Goal: Communication & Community: Share content

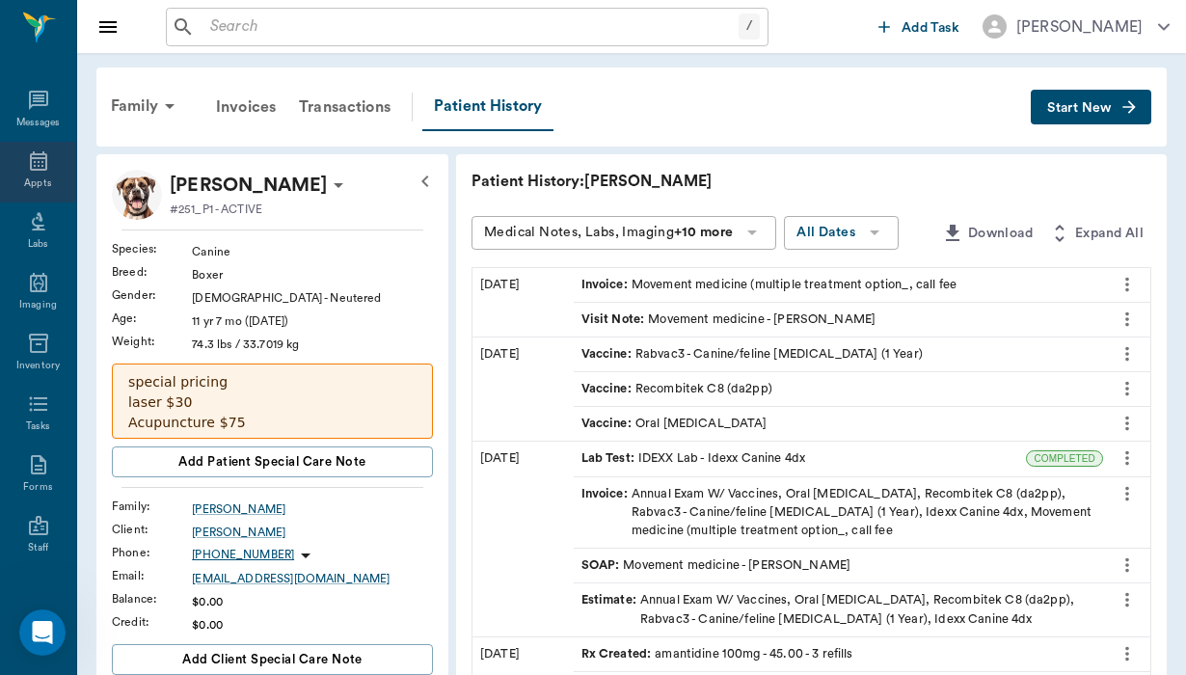
click at [42, 179] on div "Appts" at bounding box center [38, 172] width 76 height 61
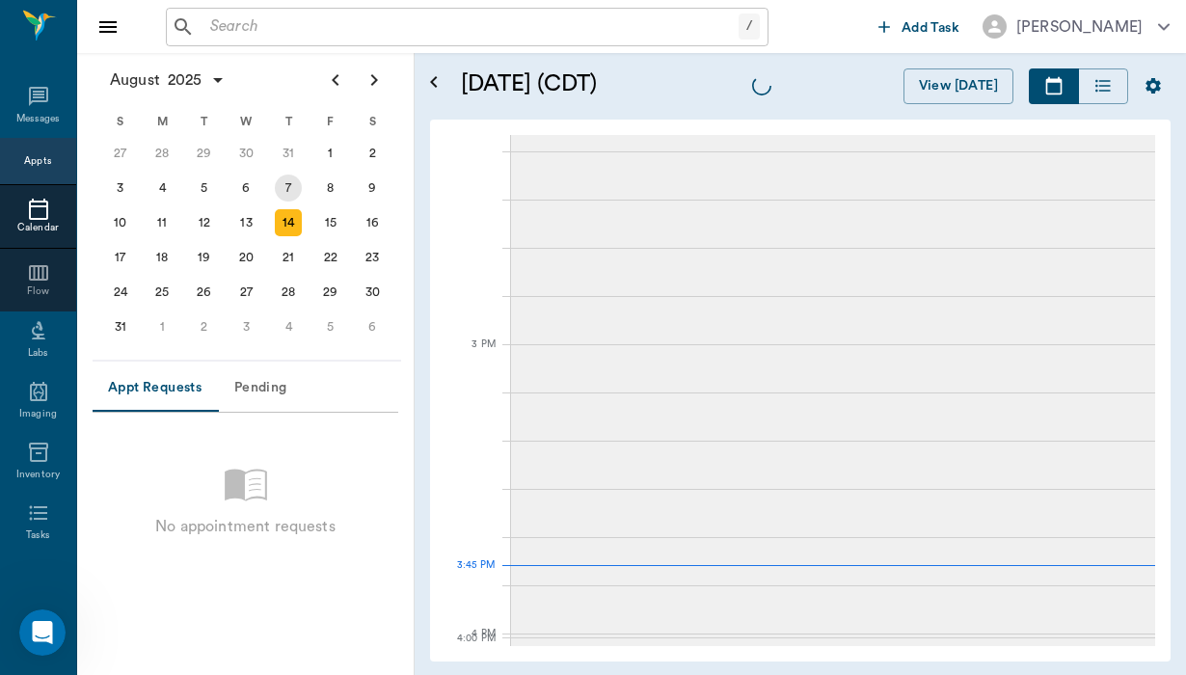
scroll to position [2028, 0]
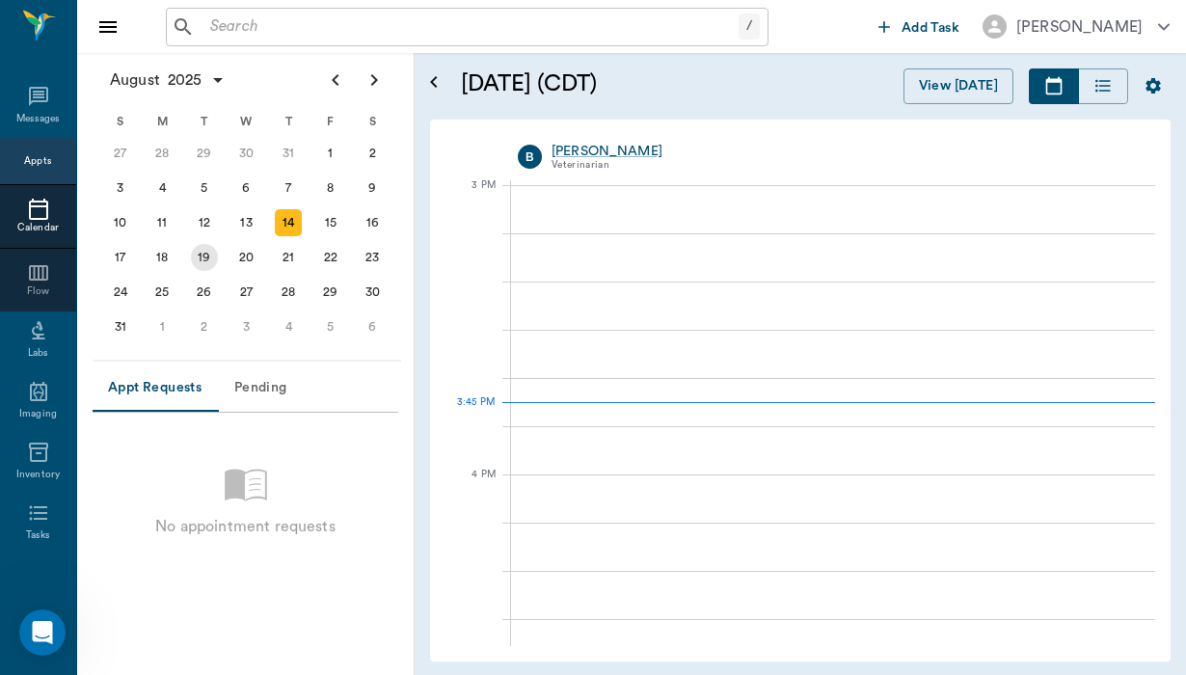
click at [197, 261] on div "19" at bounding box center [204, 257] width 27 height 27
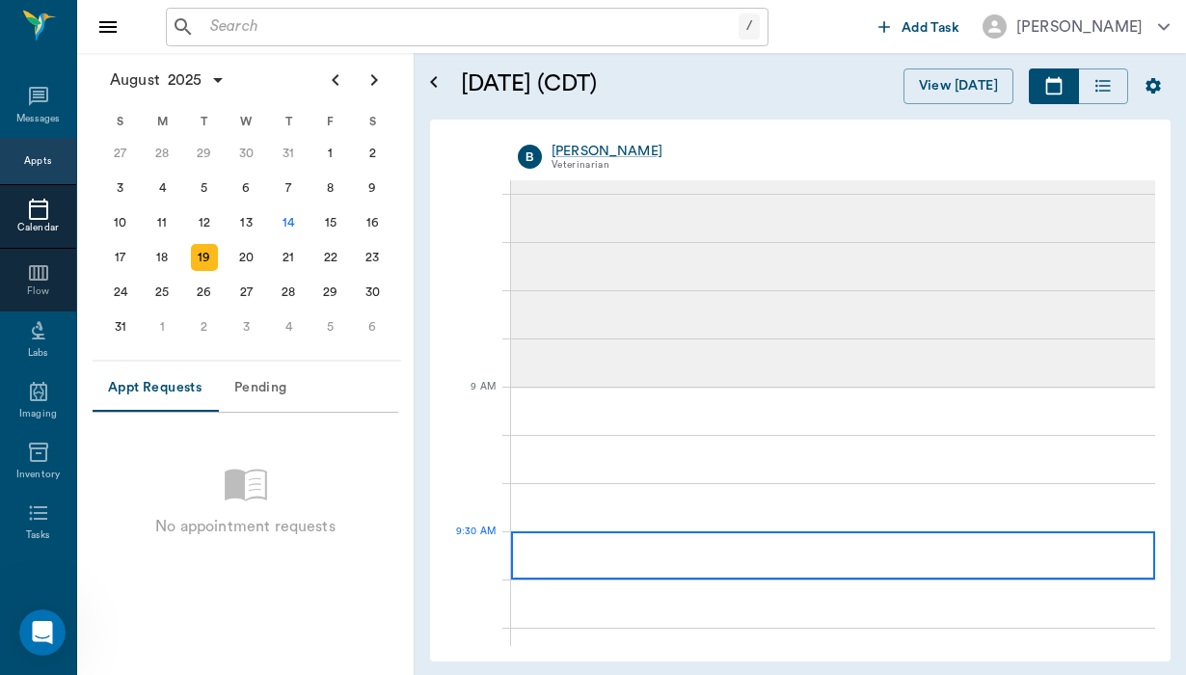
scroll to position [92, 0]
click at [552, 549] on div at bounding box center [833, 554] width 644 height 48
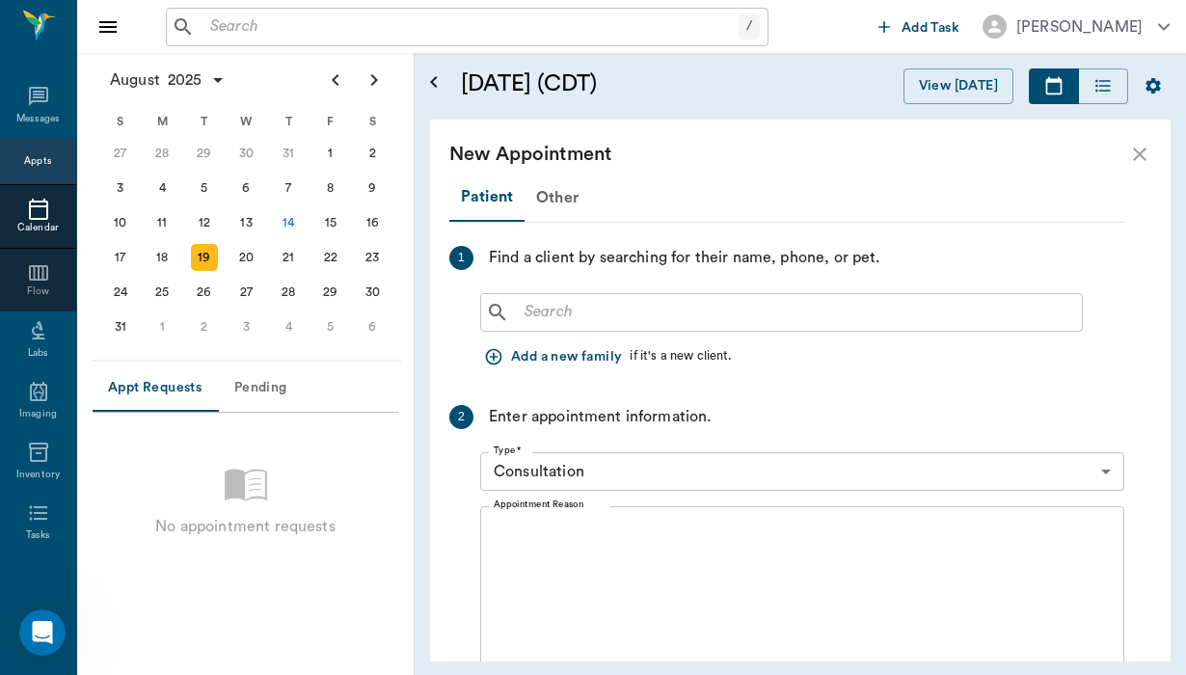
scroll to position [386, 0]
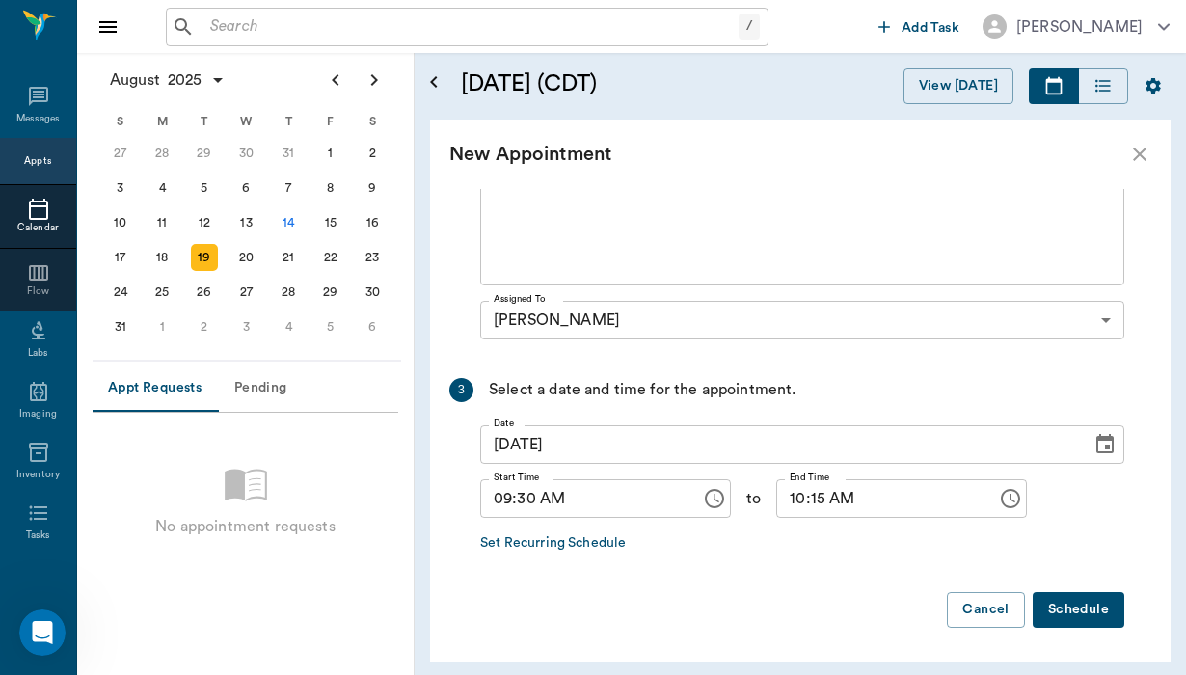
click at [198, 258] on div "19" at bounding box center [204, 257] width 27 height 27
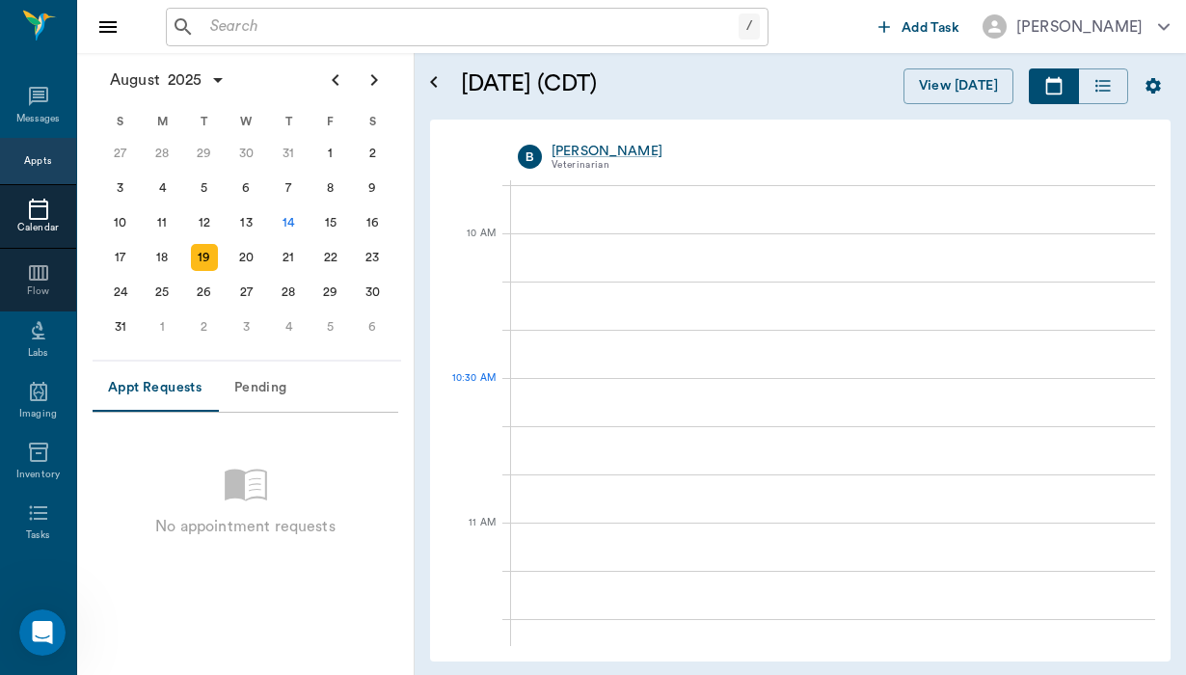
scroll to position [532, 0]
click at [224, 28] on input "text" at bounding box center [471, 27] width 536 height 27
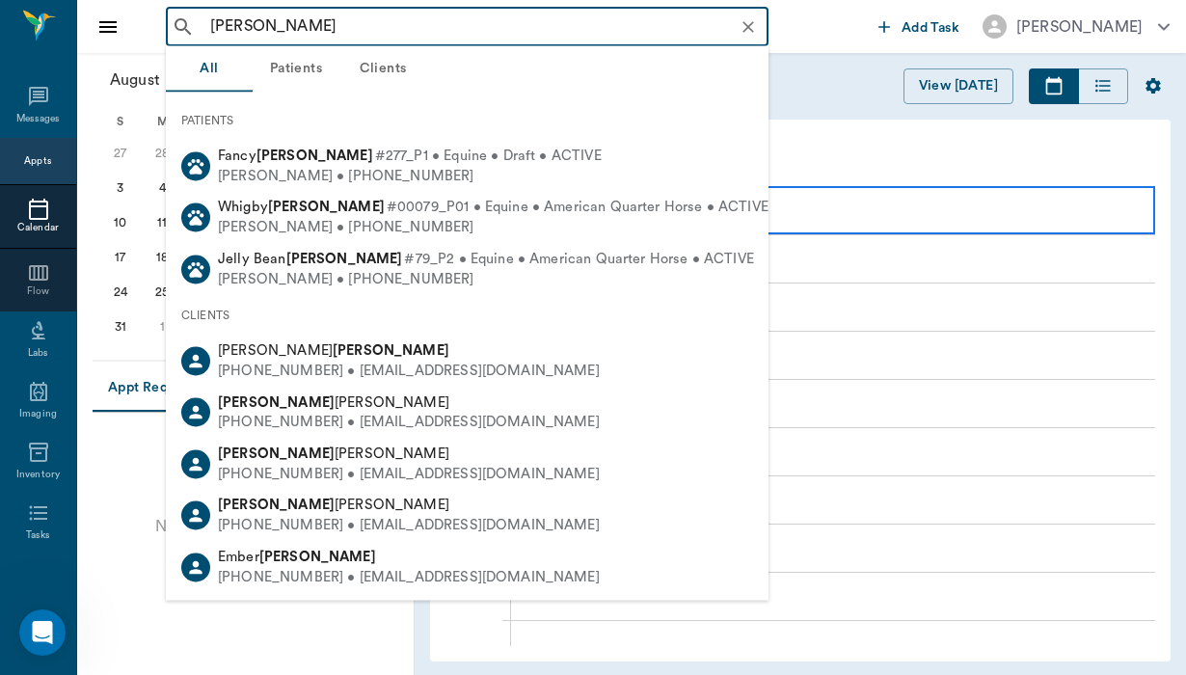
type input "[PERSON_NAME]"
click at [990, 209] on div at bounding box center [833, 210] width 644 height 48
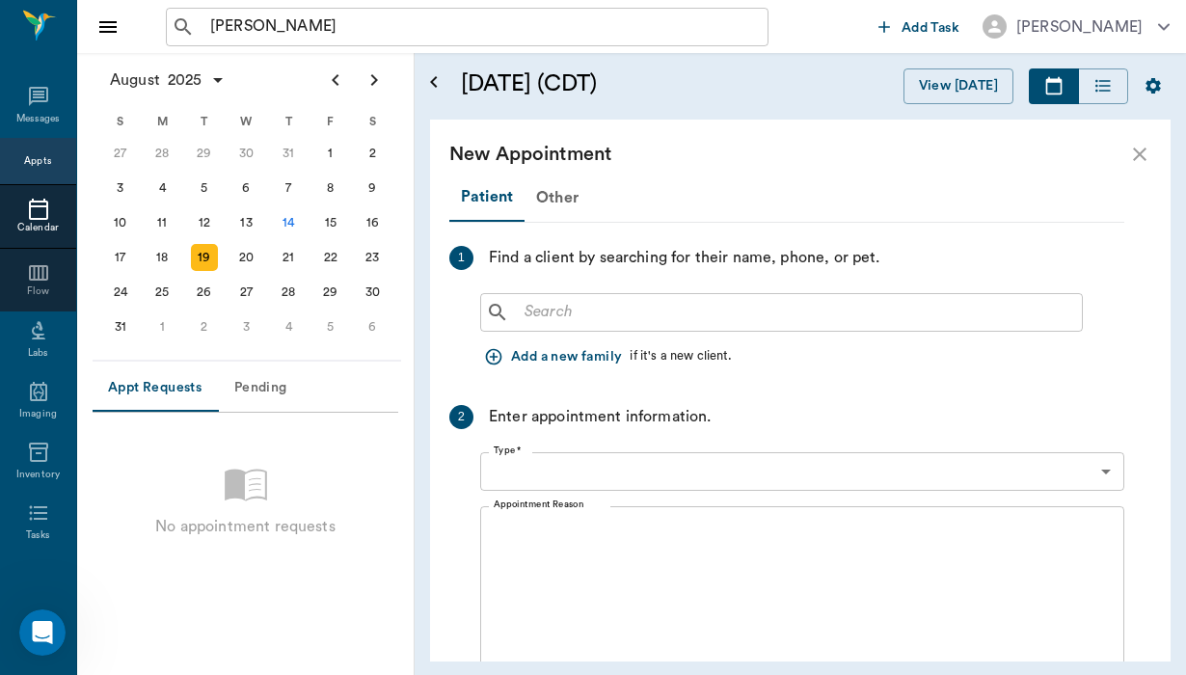
type input "09:50 AM"
type input "10:35 AM"
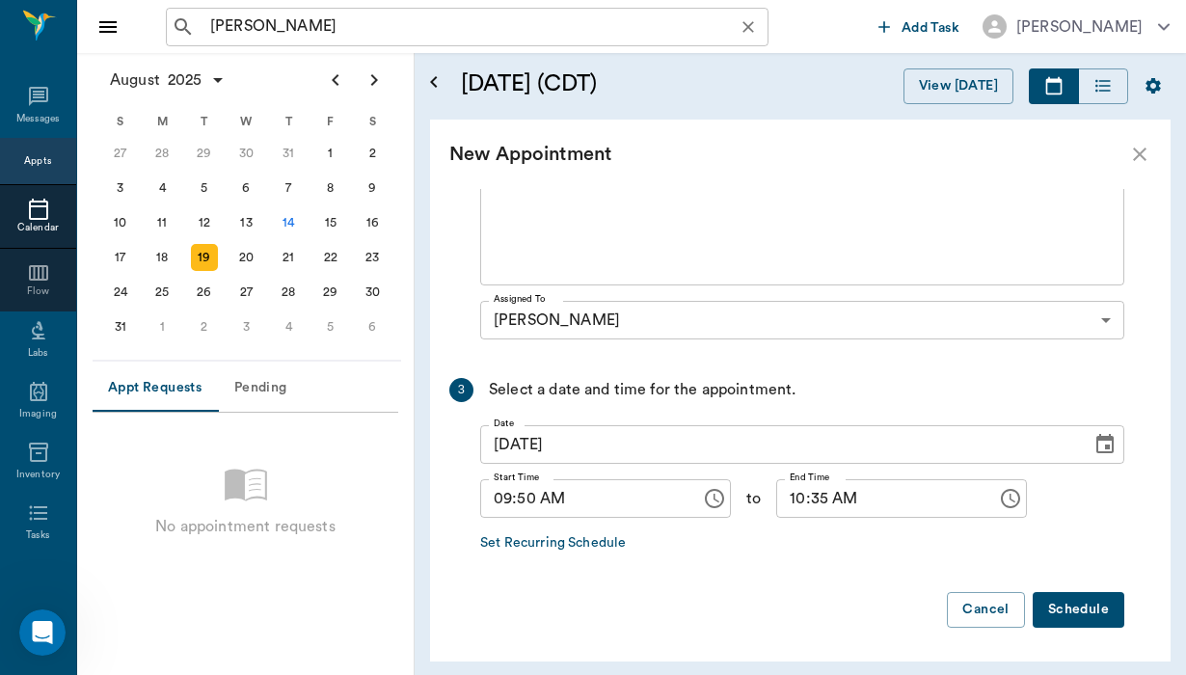
click at [219, 11] on div "[PERSON_NAME] ​" at bounding box center [467, 27] width 603 height 39
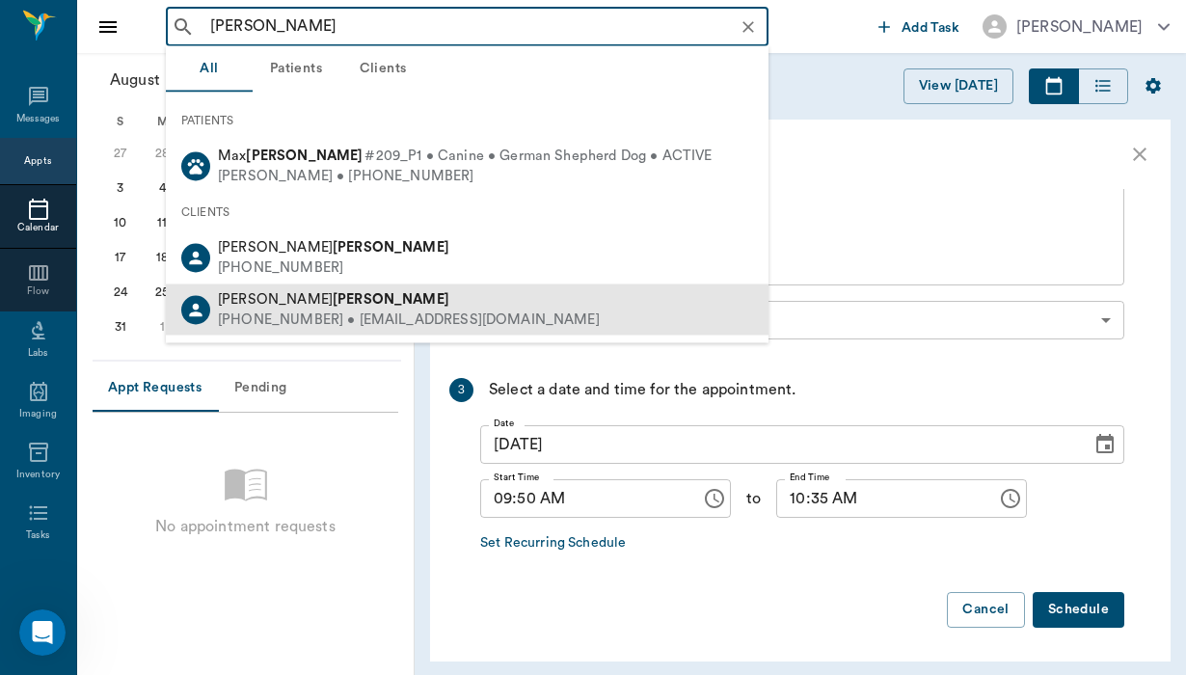
click at [287, 311] on div "[PHONE_NUMBER] • [EMAIL_ADDRESS][DOMAIN_NAME]" at bounding box center [409, 320] width 382 height 20
type input "[PERSON_NAME]"
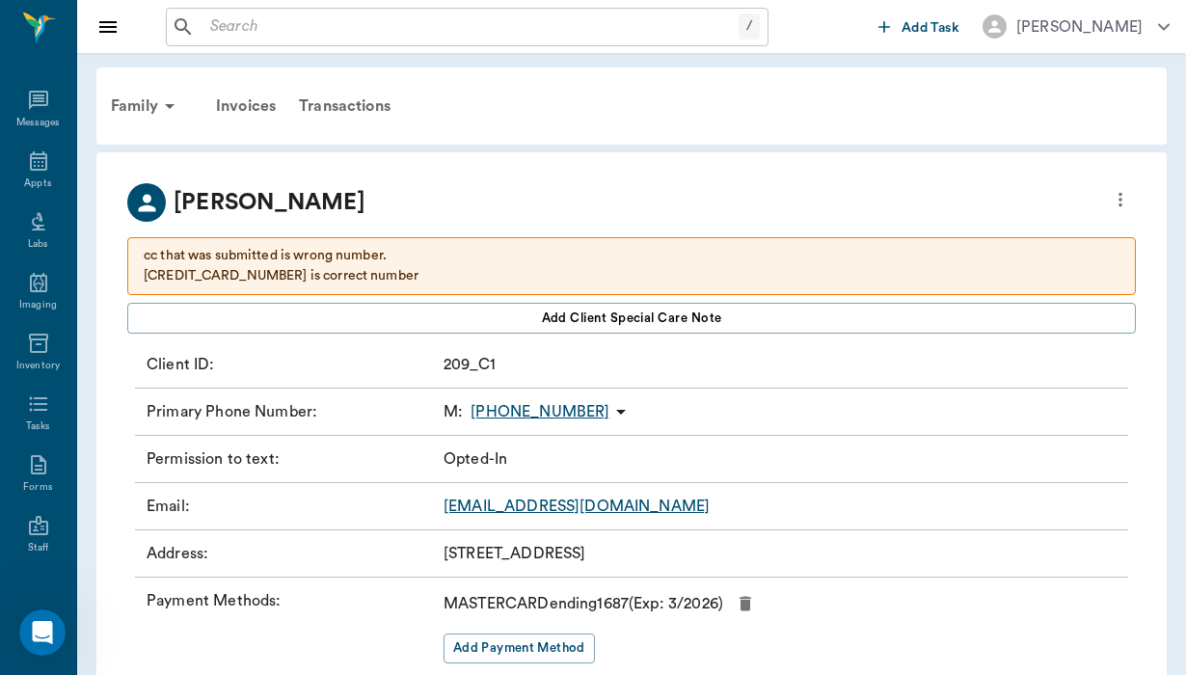
click at [609, 407] on icon at bounding box center [620, 411] width 23 height 23
click at [525, 453] on span "Send SMS Message" at bounding box center [501, 450] width 162 height 20
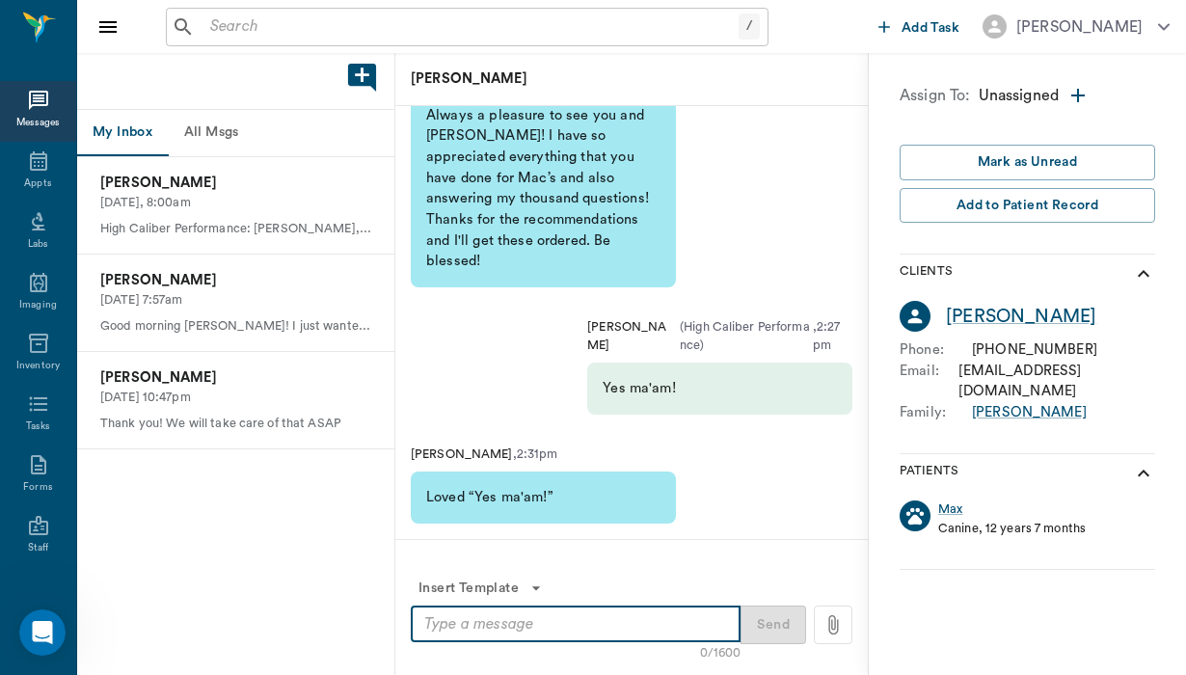
click at [441, 634] on textarea at bounding box center [575, 624] width 303 height 22
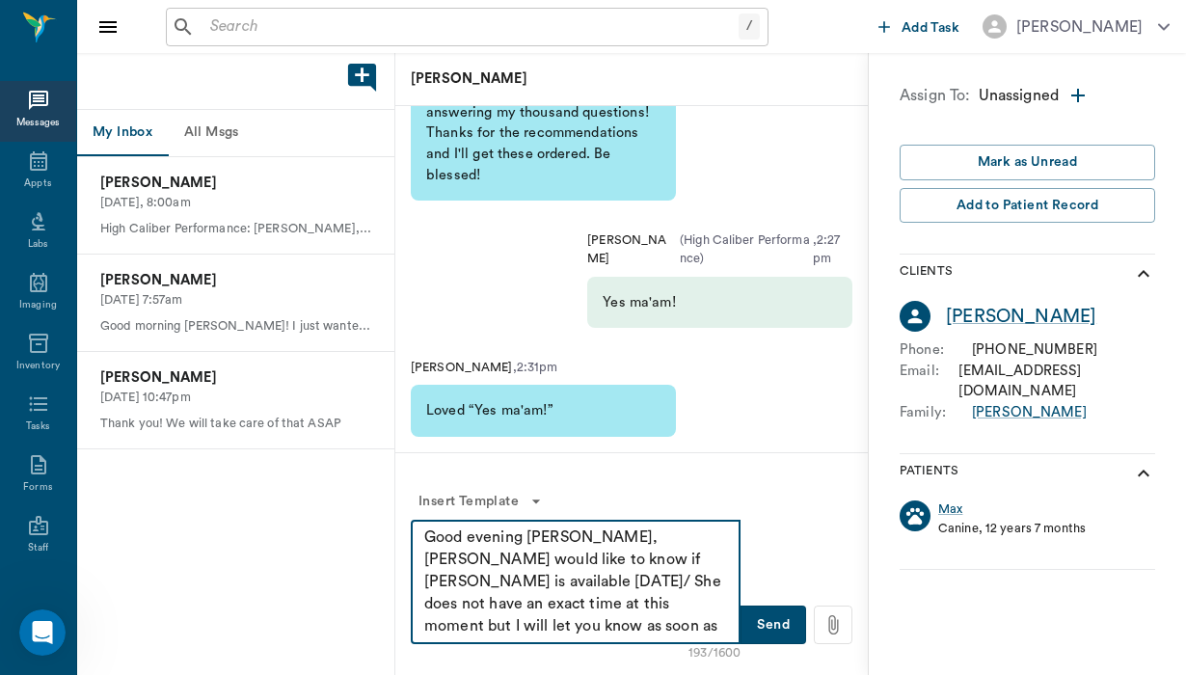
click at [569, 530] on textarea "Good evening [PERSON_NAME], [PERSON_NAME] would like to know if [PERSON_NAME] i…" at bounding box center [575, 582] width 303 height 111
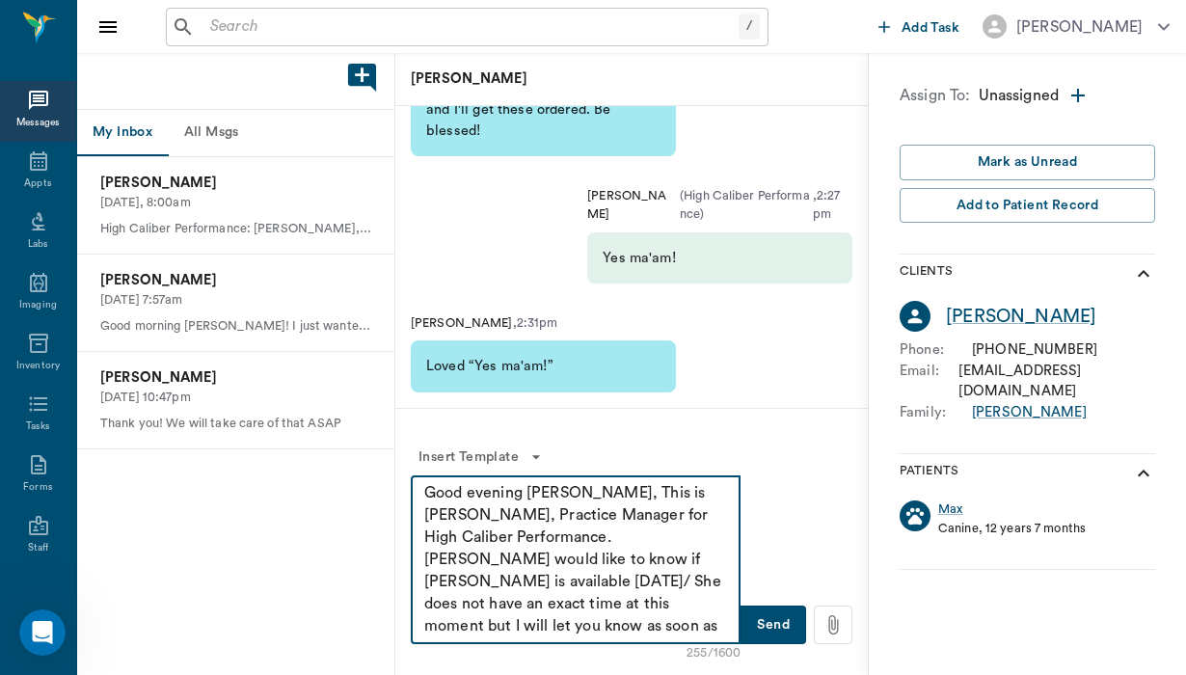
click at [702, 557] on textarea "Good evening [PERSON_NAME], This is [PERSON_NAME], Practice Manager for High Ca…" at bounding box center [575, 559] width 303 height 155
type textarea "Good evening [PERSON_NAME], This is [PERSON_NAME], Practice Manager for High Ca…"
click at [784, 625] on button "Send" at bounding box center [774, 625] width 66 height 39
